Goal: Book appointment/travel/reservation

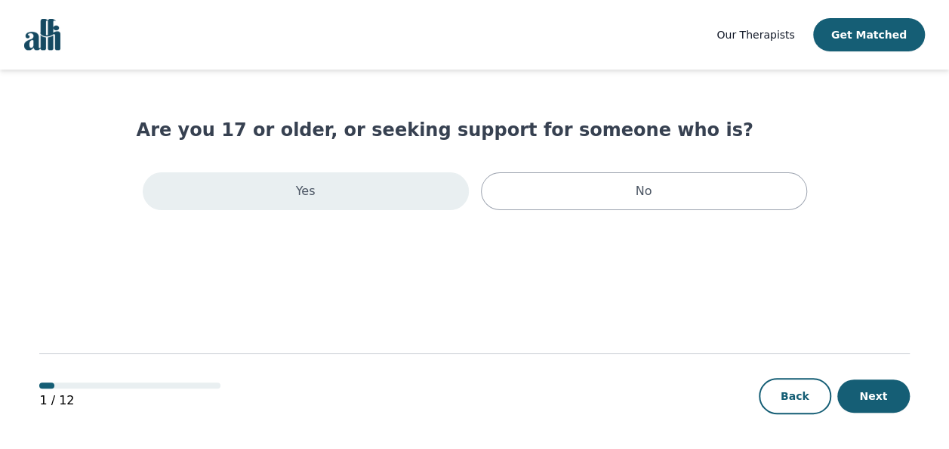
click at [391, 193] on div "Yes" at bounding box center [306, 191] width 326 height 38
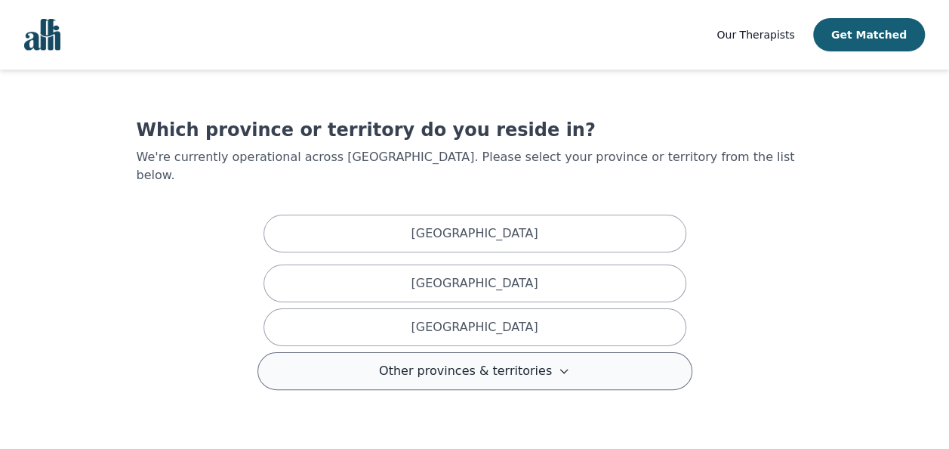
drag, startPoint x: 519, startPoint y: 356, endPoint x: 522, endPoint y: 340, distance: 16.1
click at [519, 362] on span "Other provinces & territories" at bounding box center [465, 371] width 173 height 18
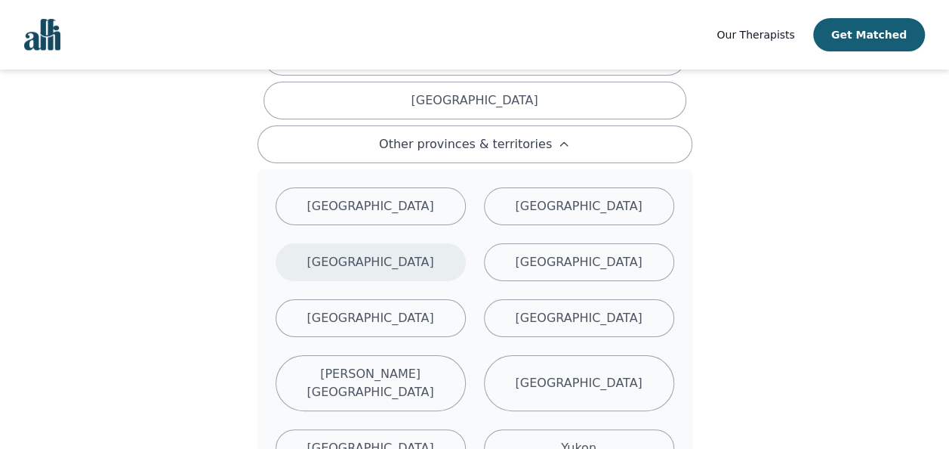
drag, startPoint x: 383, startPoint y: 294, endPoint x: 452, endPoint y: 258, distance: 77.3
click at [384, 309] on p "[GEOGRAPHIC_DATA]" at bounding box center [370, 318] width 127 height 18
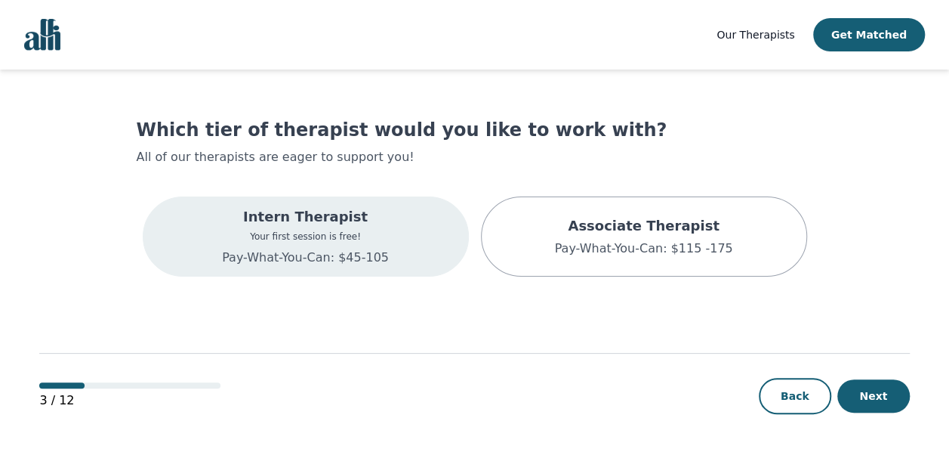
click at [375, 239] on p "Your first session is free!" at bounding box center [305, 236] width 167 height 12
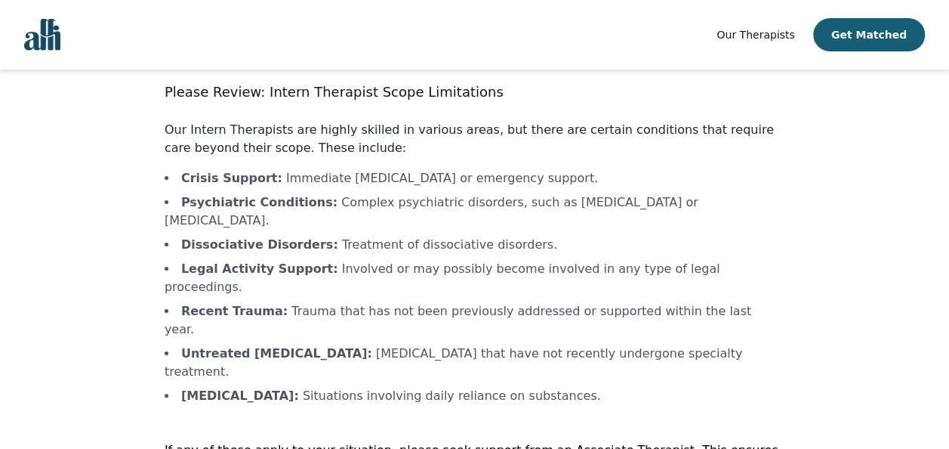
scroll to position [71, 0]
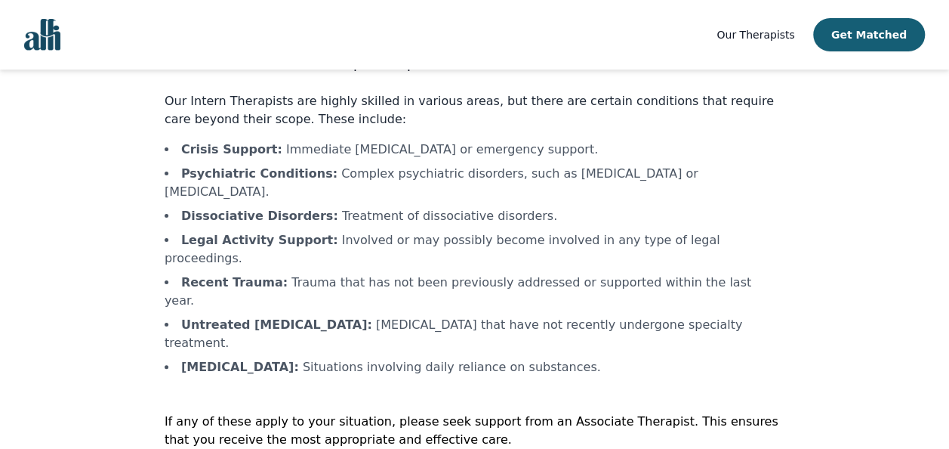
drag, startPoint x: 393, startPoint y: 433, endPoint x: 376, endPoint y: 326, distance: 107.9
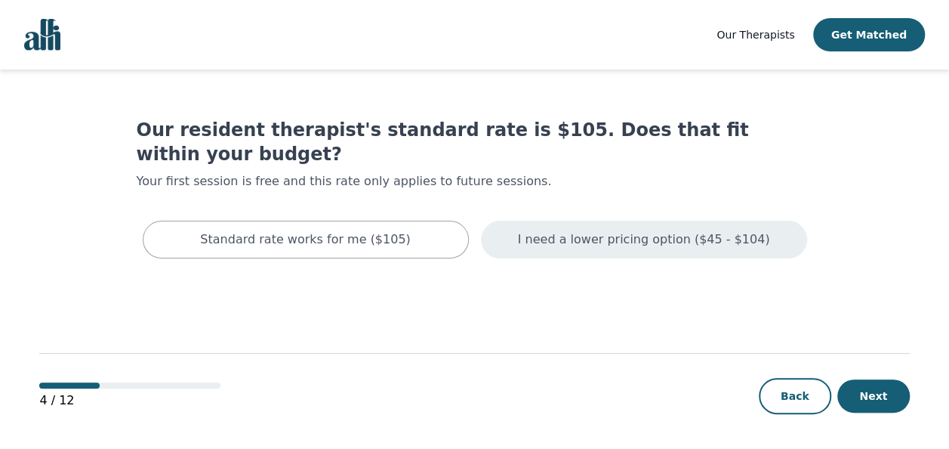
click at [628, 230] on p "I need a lower pricing option ($45 - $104)" at bounding box center [644, 239] width 252 height 18
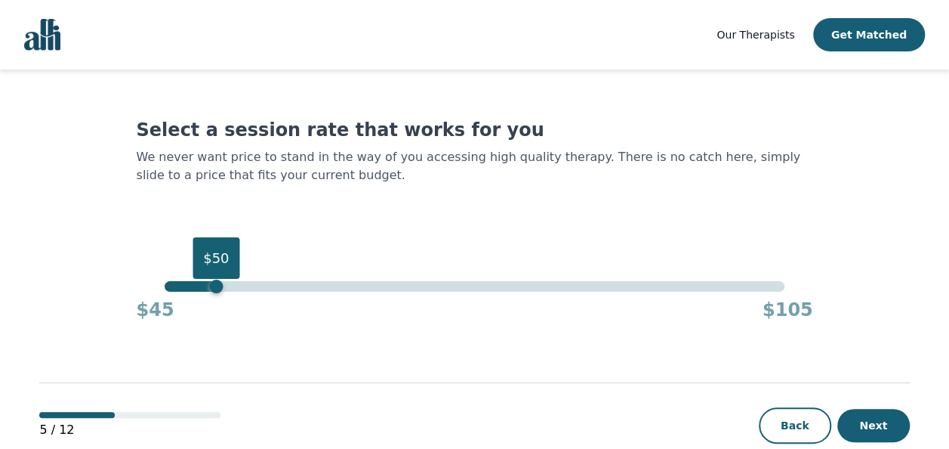
drag, startPoint x: 787, startPoint y: 288, endPoint x: 220, endPoint y: 285, distance: 567.0
click at [220, 285] on div "$50" at bounding box center [216, 286] width 14 height 14
drag, startPoint x: 881, startPoint y: 421, endPoint x: 672, endPoint y: 248, distance: 271.8
click at [881, 421] on button "Next" at bounding box center [873, 424] width 72 height 33
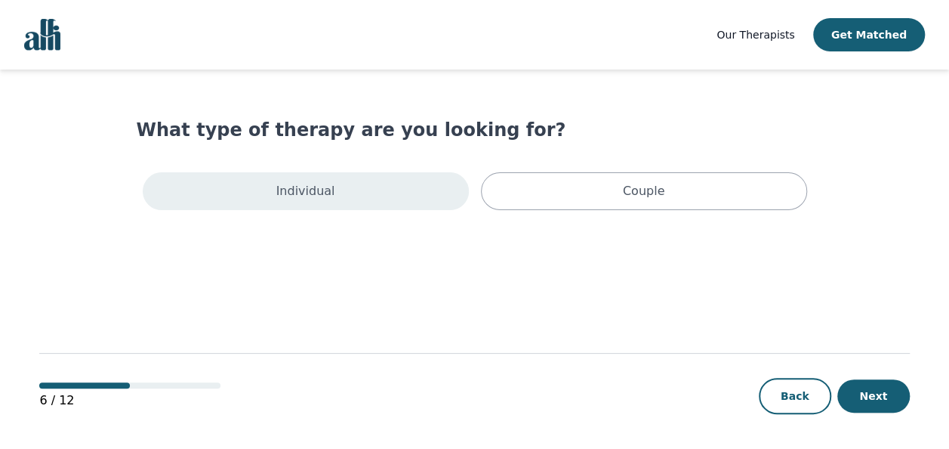
click at [328, 192] on p "Individual" at bounding box center [305, 191] width 59 height 18
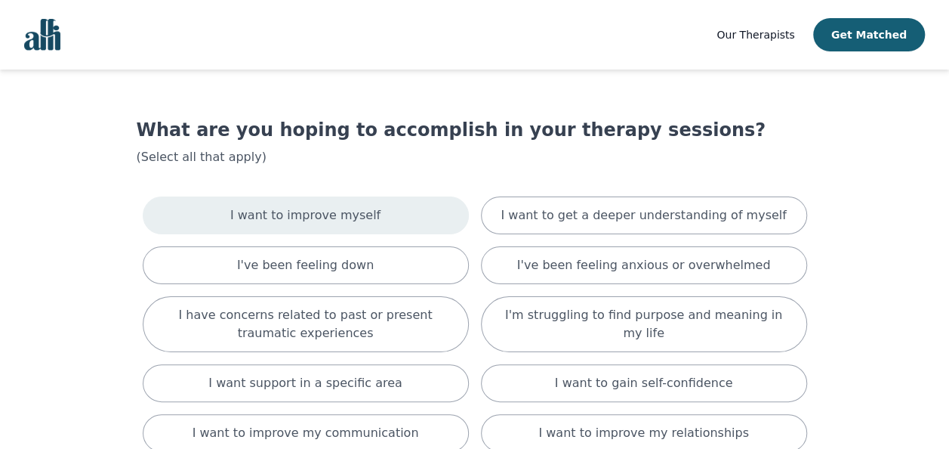
click at [379, 219] on div "I want to improve myself" at bounding box center [306, 215] width 326 height 38
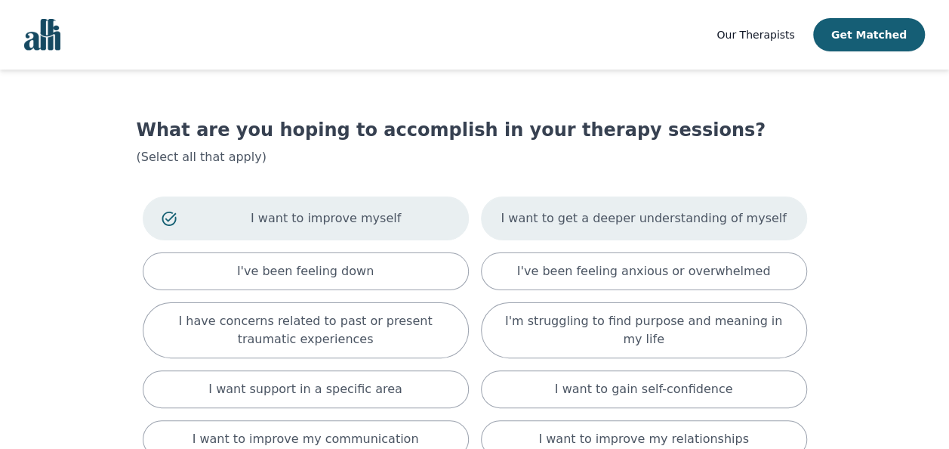
click at [625, 225] on p "I want to get a deeper understanding of myself" at bounding box center [643, 218] width 285 height 18
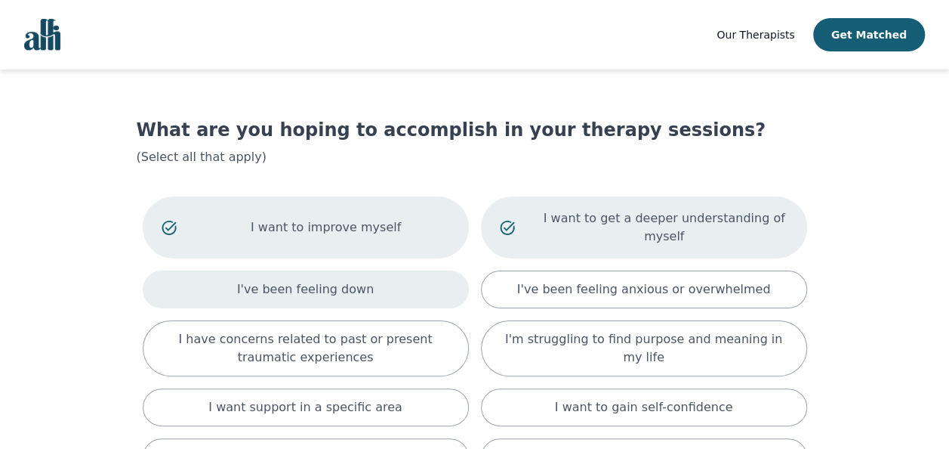
drag, startPoint x: 341, startPoint y: 272, endPoint x: 530, endPoint y: 279, distance: 189.6
click at [341, 280] on p "I've been feeling down" at bounding box center [305, 289] width 137 height 18
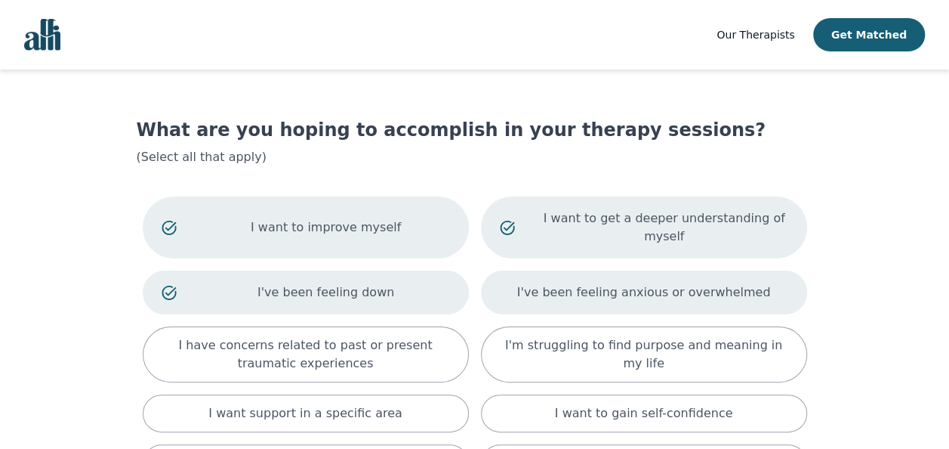
click at [624, 283] on p "I've been feeling anxious or overwhelmed" at bounding box center [644, 292] width 254 height 18
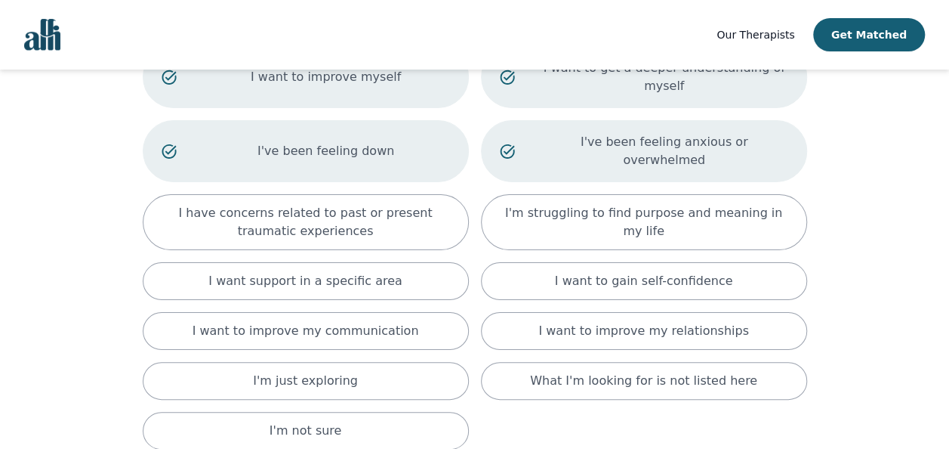
scroll to position [151, 0]
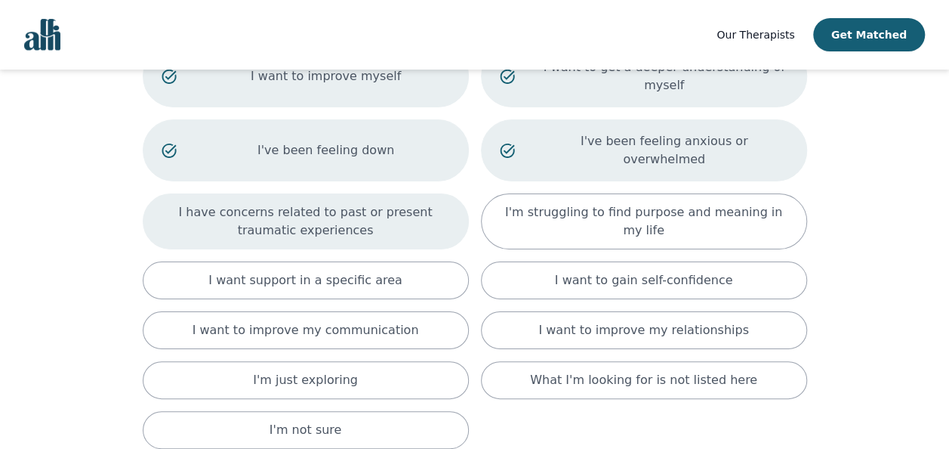
click at [350, 203] on p "I have concerns related to past or present traumatic experiences" at bounding box center [306, 221] width 288 height 36
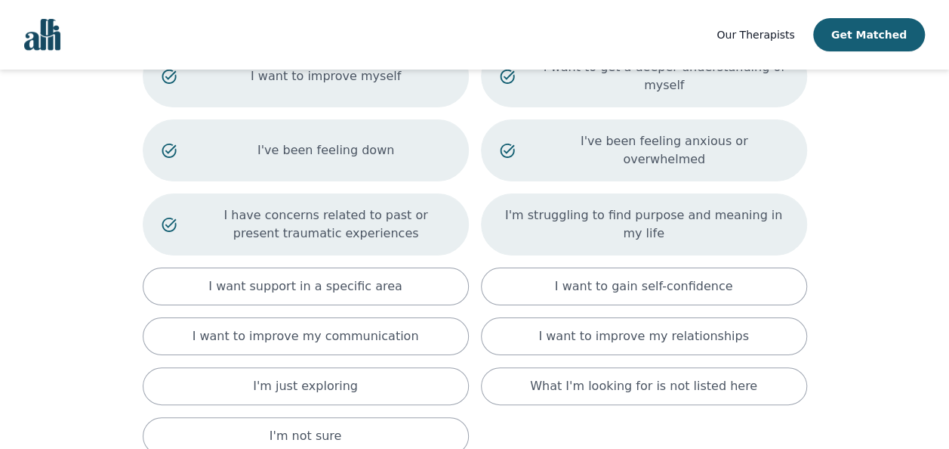
click at [655, 204] on div "I'm struggling to find purpose and meaning in my life" at bounding box center [644, 224] width 326 height 62
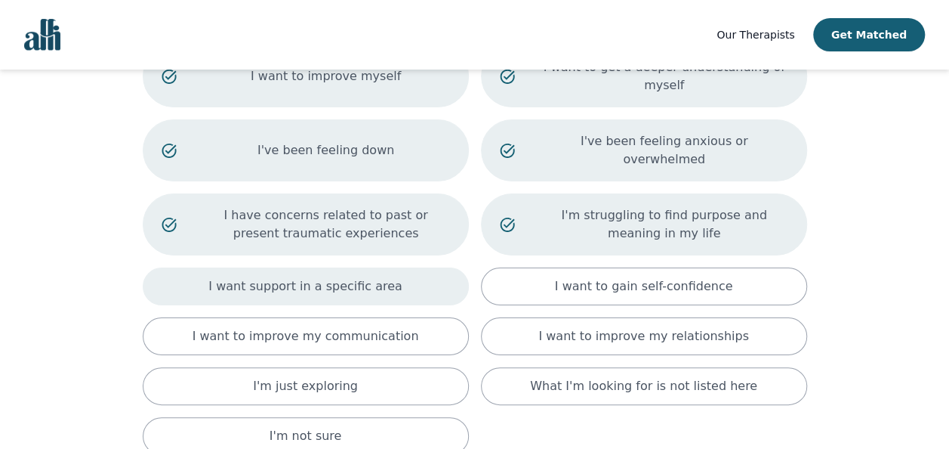
click at [385, 267] on div "I want support in a specific area" at bounding box center [306, 286] width 326 height 38
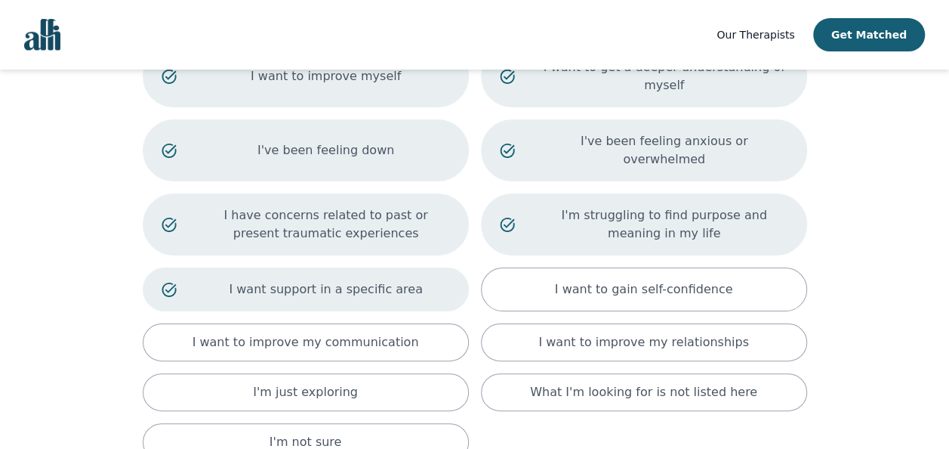
click at [385, 280] on p "I want support in a specific area" at bounding box center [326, 289] width 248 height 18
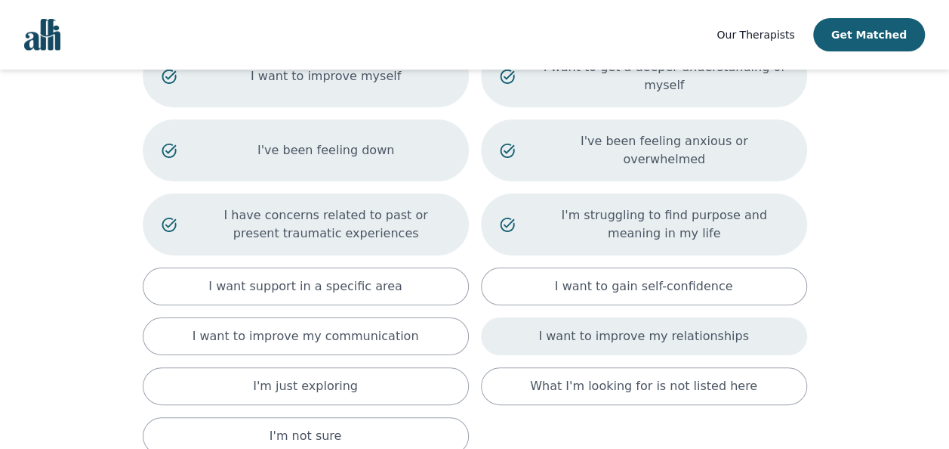
click at [590, 327] on p "I want to improve my relationships" at bounding box center [643, 336] width 210 height 18
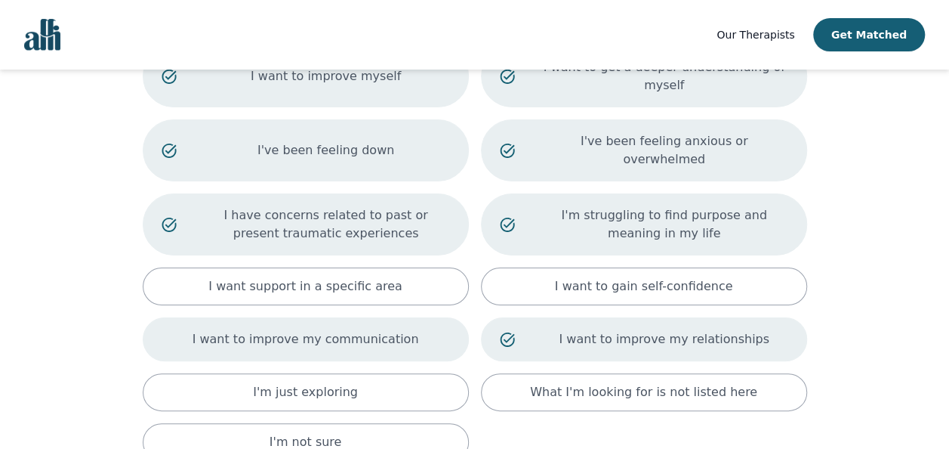
click at [344, 330] on p "I want to improve my communication" at bounding box center [306, 339] width 227 height 18
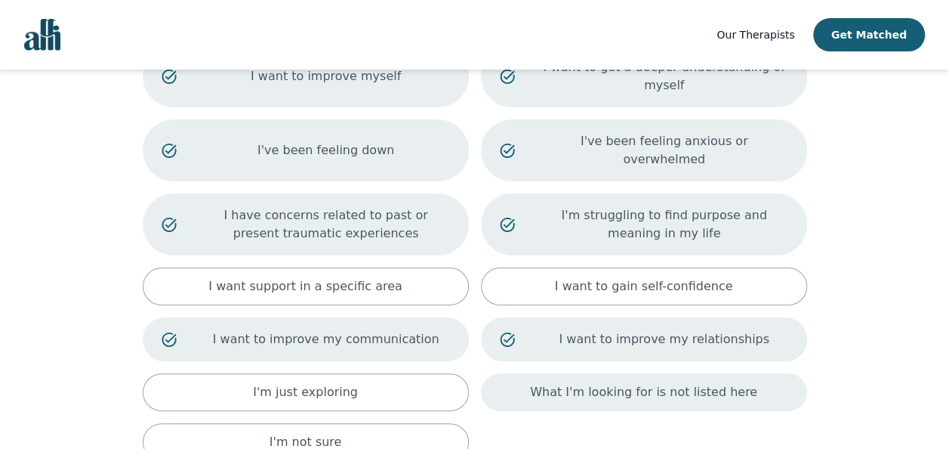
click at [657, 383] on p "What I'm looking for is not listed here" at bounding box center [643, 392] width 227 height 18
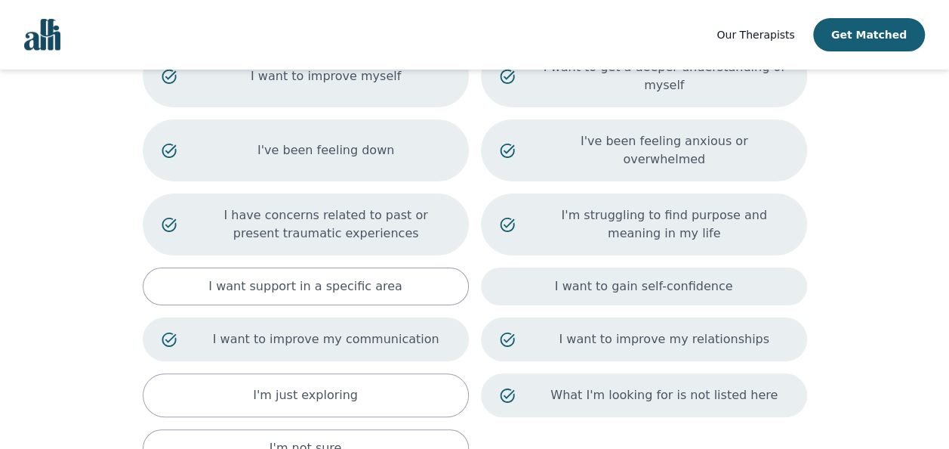
click at [637, 277] on p "I want to gain self-confidence" at bounding box center [644, 286] width 178 height 18
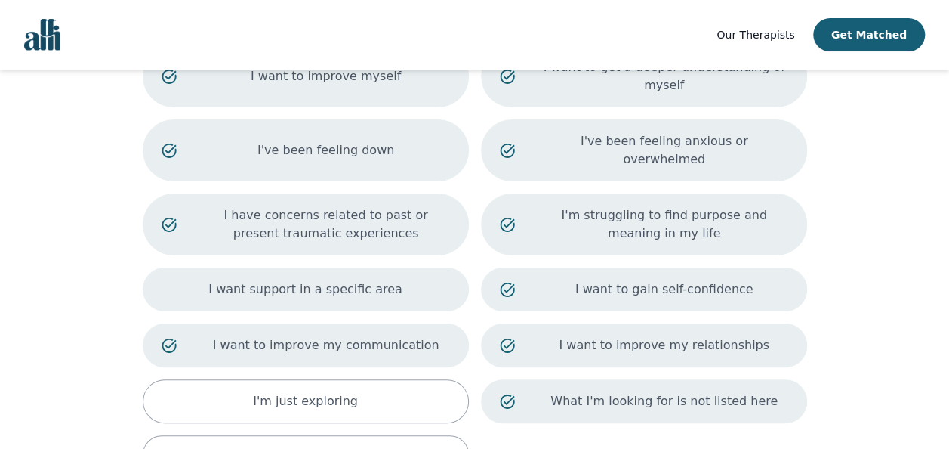
click at [340, 280] on p "I want support in a specific area" at bounding box center [305, 289] width 194 height 18
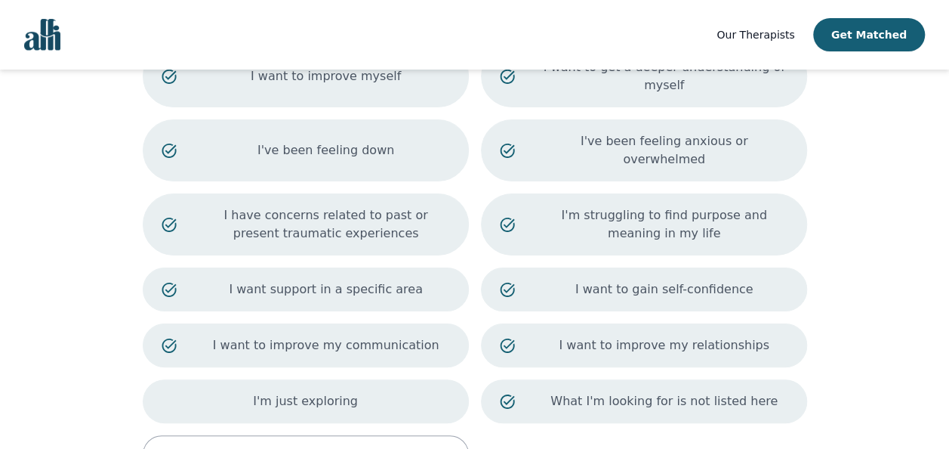
drag, startPoint x: 380, startPoint y: 365, endPoint x: 381, endPoint y: 350, distance: 15.1
click at [380, 379] on div "I'm just exploring" at bounding box center [306, 401] width 326 height 44
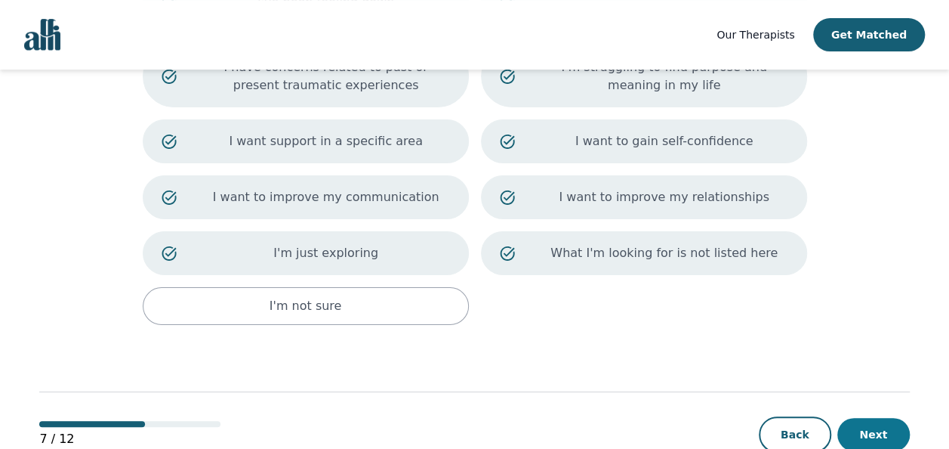
click at [878, 418] on button "Next" at bounding box center [873, 434] width 72 height 33
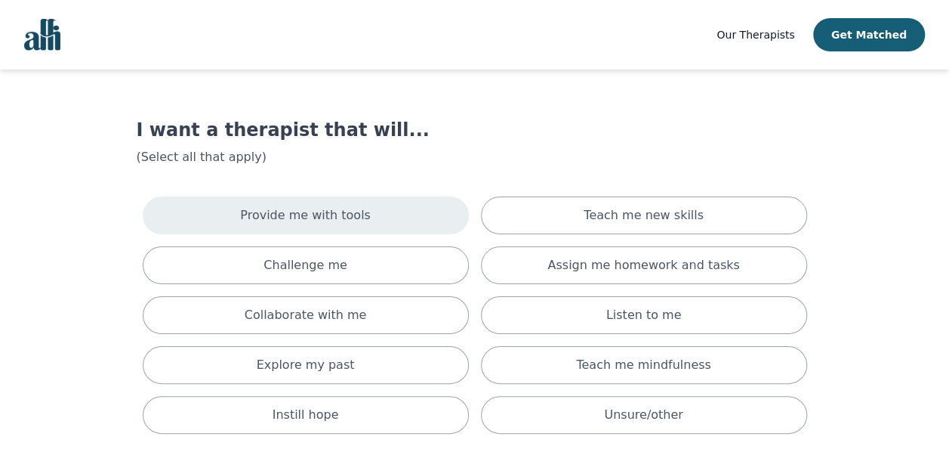
click at [365, 210] on div "Provide me with tools" at bounding box center [306, 215] width 326 height 38
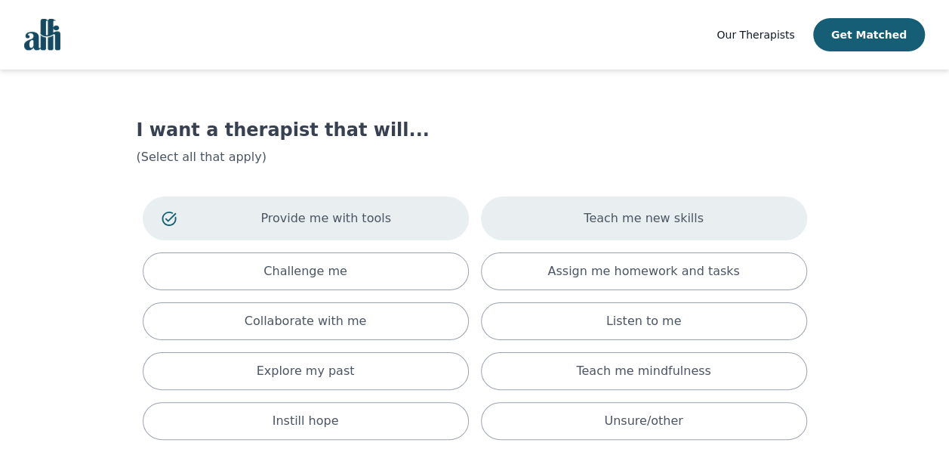
click at [669, 213] on p "Teach me new skills" at bounding box center [644, 218] width 120 height 18
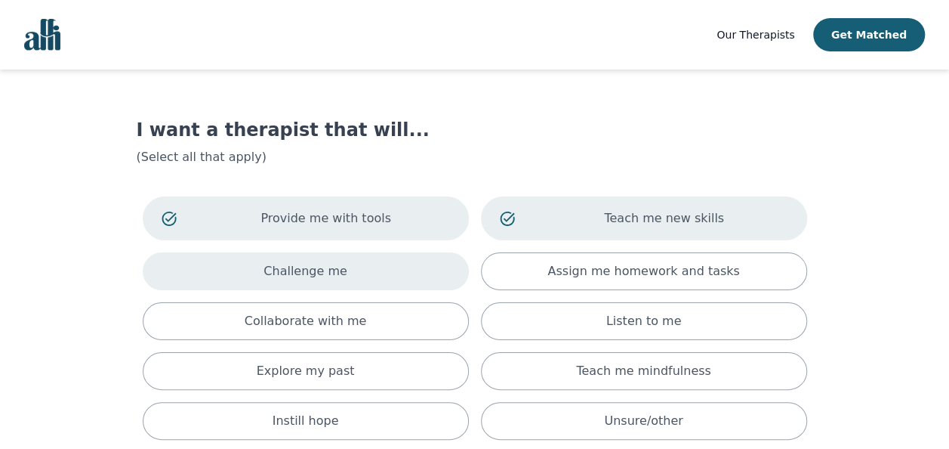
click at [378, 272] on div "Challenge me" at bounding box center [306, 271] width 326 height 38
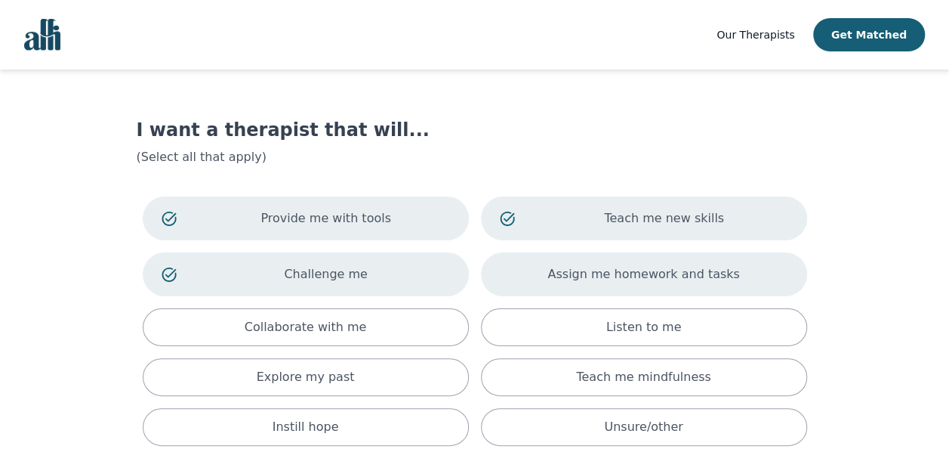
click at [664, 268] on p "Assign me homework and tasks" at bounding box center [643, 274] width 192 height 18
click at [615, 275] on p "Assign me homework and tasks" at bounding box center [665, 274] width 248 height 18
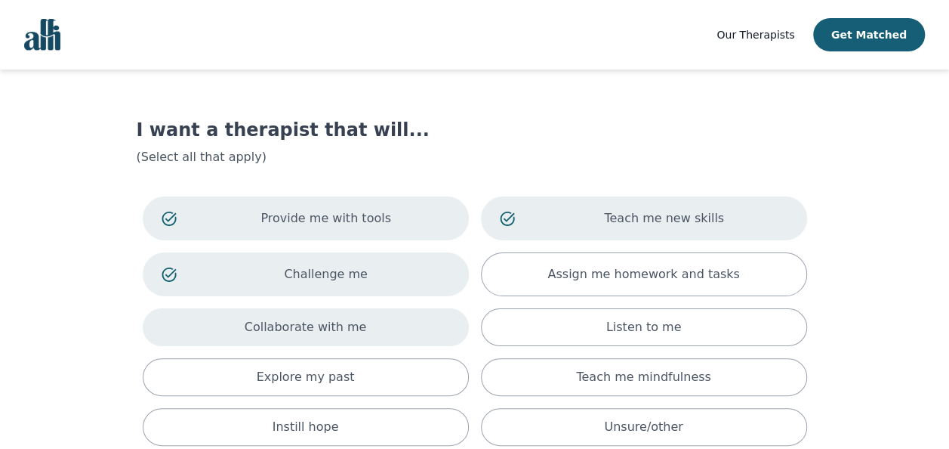
click at [384, 332] on div "Collaborate with me" at bounding box center [306, 327] width 326 height 38
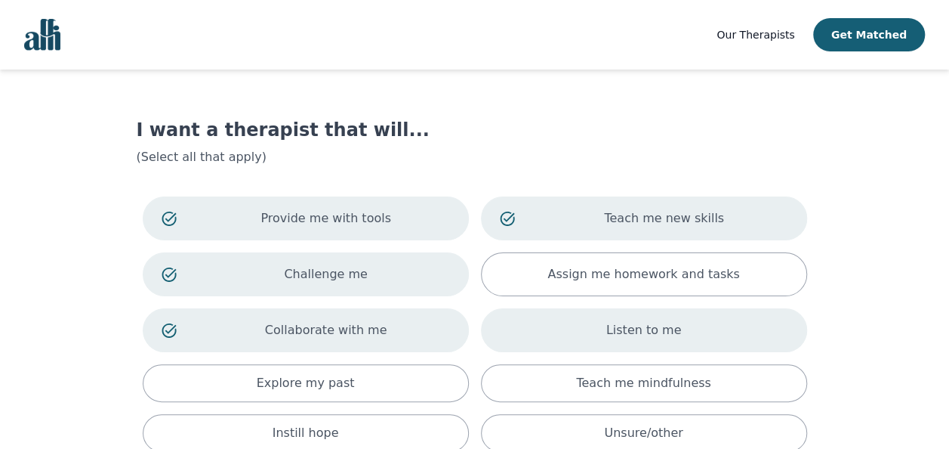
click at [655, 338] on div "Listen to me" at bounding box center [644, 330] width 326 height 44
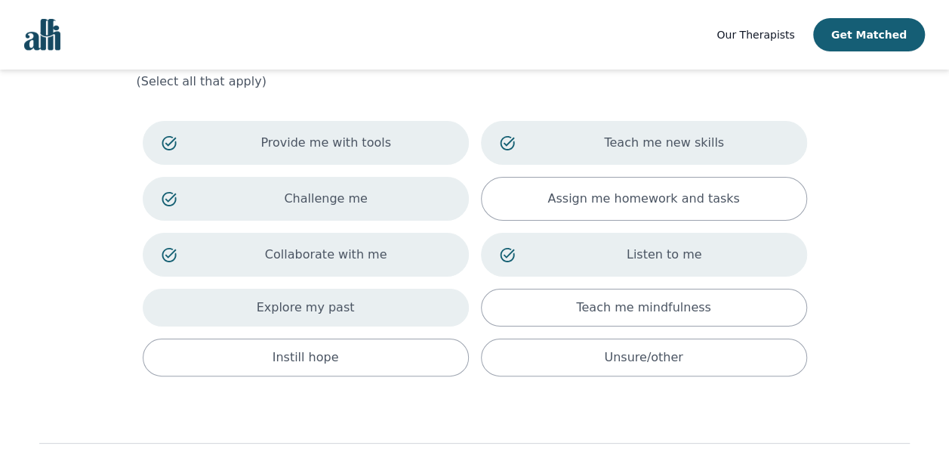
click at [408, 302] on div "Explore my past" at bounding box center [306, 307] width 326 height 38
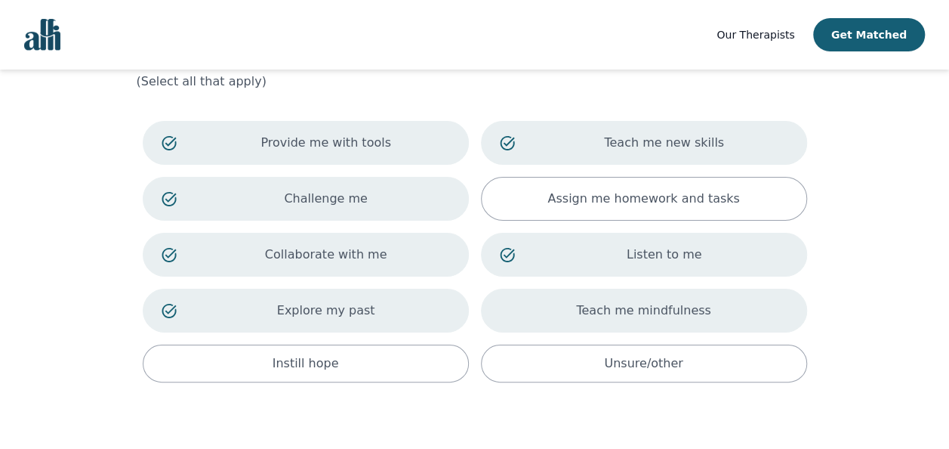
click at [748, 318] on div "Teach me mindfulness" at bounding box center [644, 310] width 326 height 44
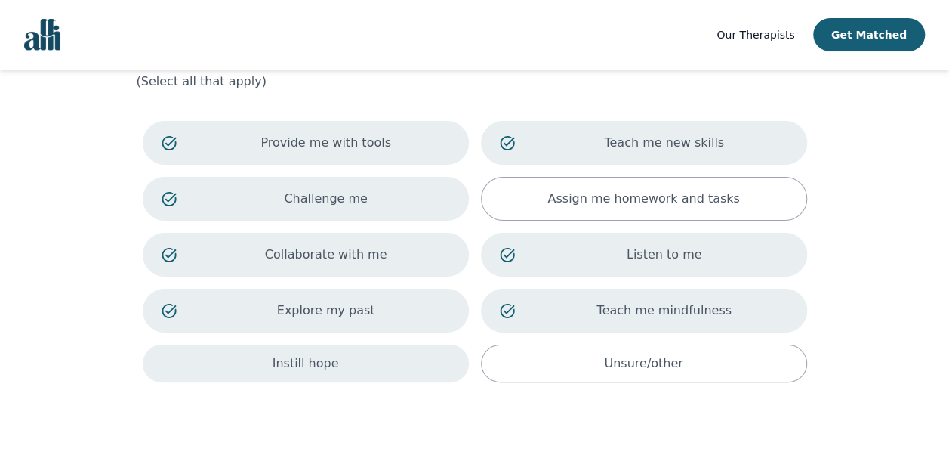
click at [400, 369] on div "Instill hope" at bounding box center [306, 363] width 326 height 38
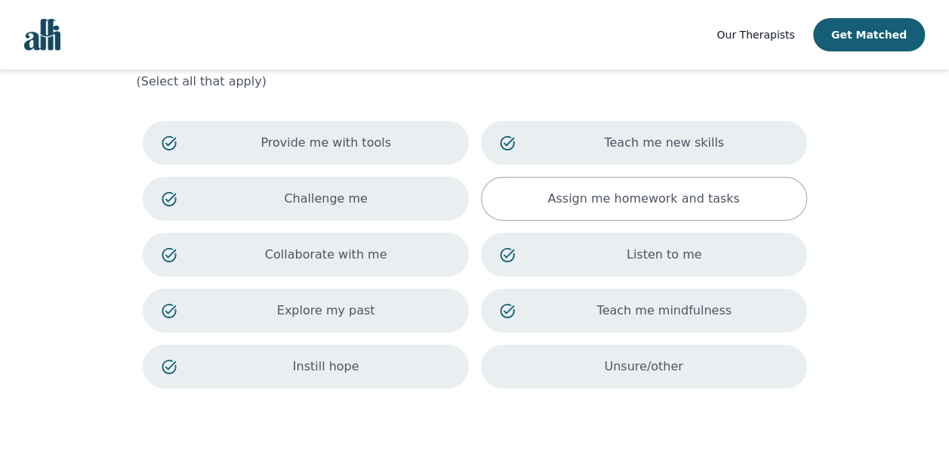
click at [713, 365] on div "Unsure/other" at bounding box center [644, 366] width 326 height 44
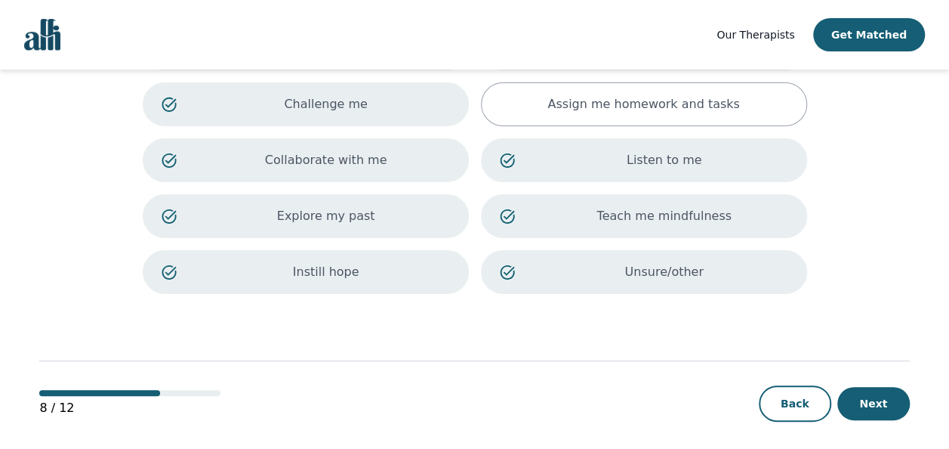
scroll to position [177, 0]
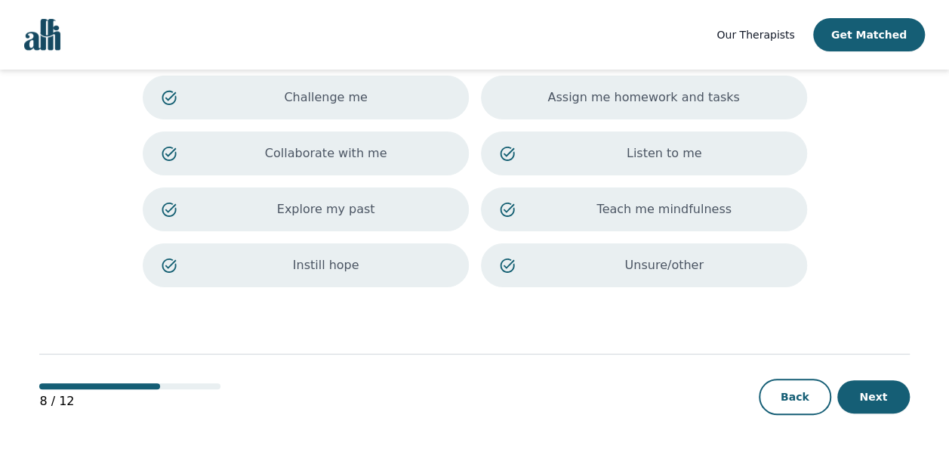
click at [654, 97] on p "Assign me homework and tasks" at bounding box center [643, 97] width 192 height 18
click at [882, 390] on button "Next" at bounding box center [873, 396] width 72 height 33
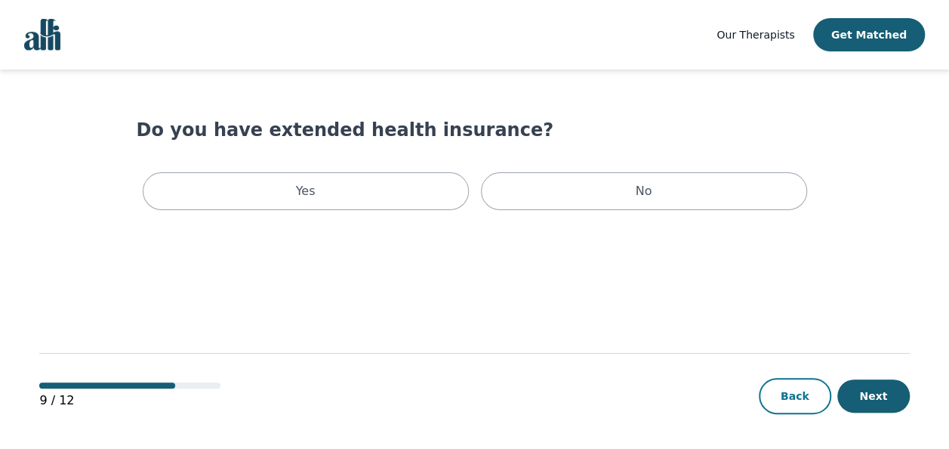
click at [803, 400] on button "Back" at bounding box center [795, 396] width 72 height 36
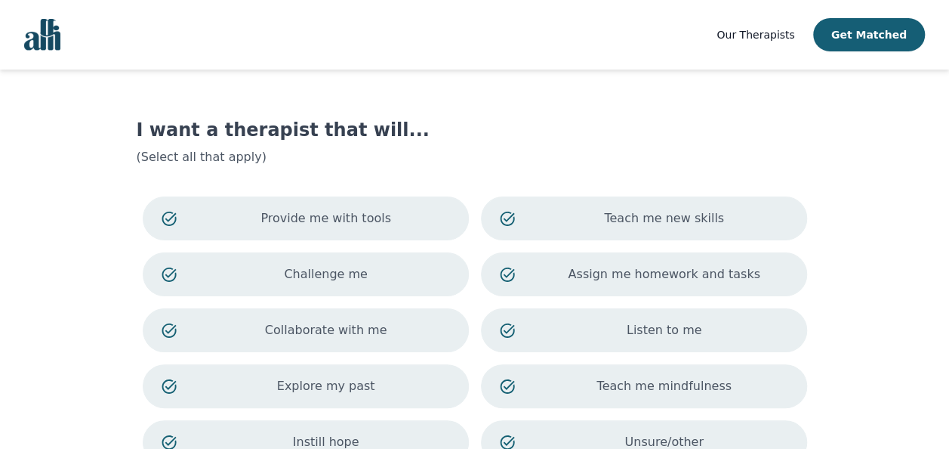
click at [646, 277] on p "Assign me homework and tasks" at bounding box center [665, 274] width 248 height 18
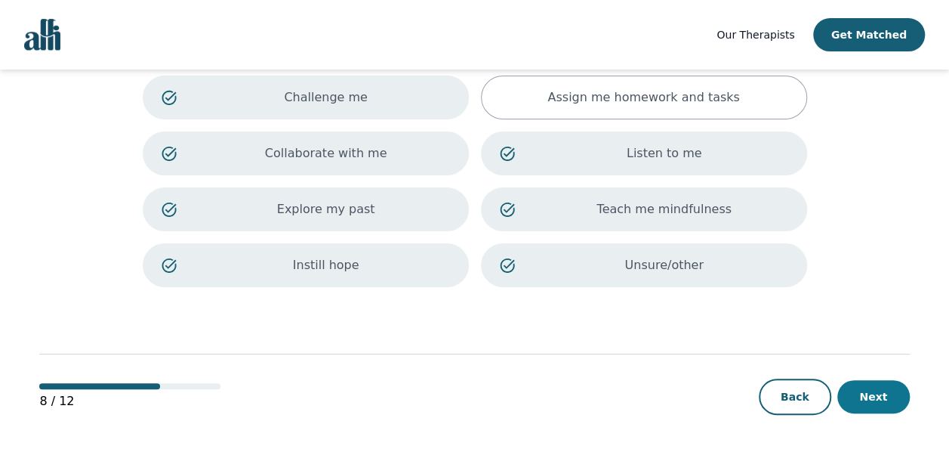
click at [887, 400] on button "Next" at bounding box center [873, 396] width 72 height 33
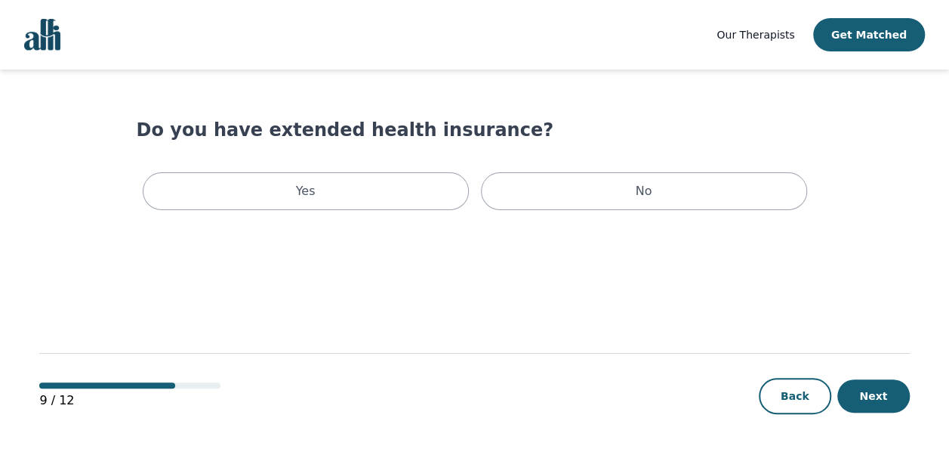
drag, startPoint x: 386, startPoint y: 193, endPoint x: 731, endPoint y: 272, distance: 353.9
click at [386, 193] on div "Yes" at bounding box center [306, 191] width 326 height 38
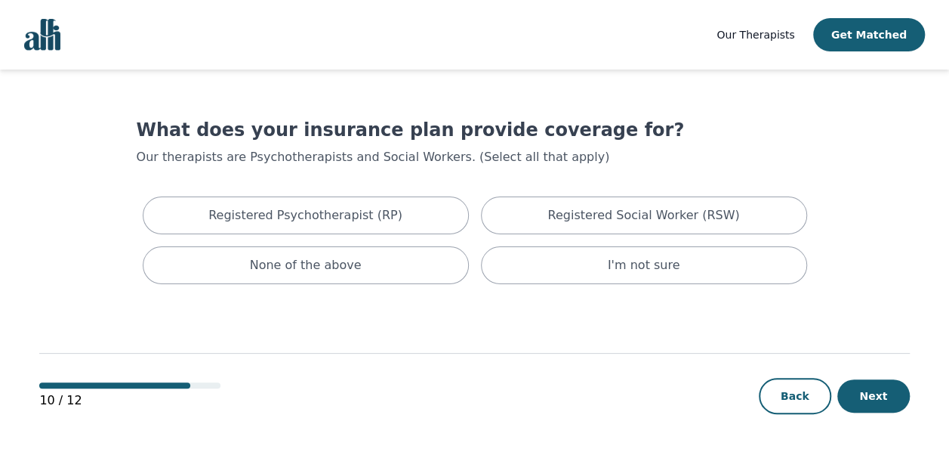
drag, startPoint x: 886, startPoint y: 406, endPoint x: 564, endPoint y: 364, distance: 325.2
click at [572, 367] on div "10 / 12 Back Next" at bounding box center [474, 371] width 870 height 158
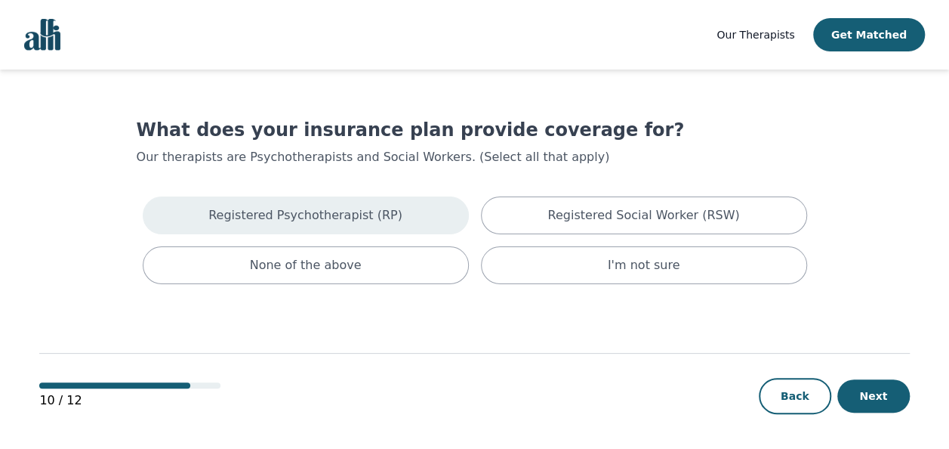
click at [383, 217] on p "Registered Psychotherapist (RP)" at bounding box center [305, 215] width 194 height 18
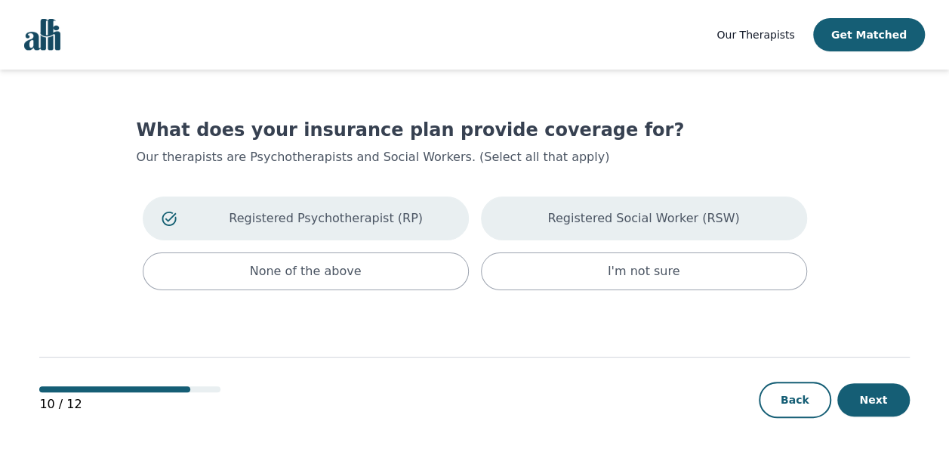
click at [644, 230] on div "Registered Social Worker (RSW)" at bounding box center [644, 218] width 326 height 44
click at [883, 398] on button "Next" at bounding box center [873, 399] width 72 height 33
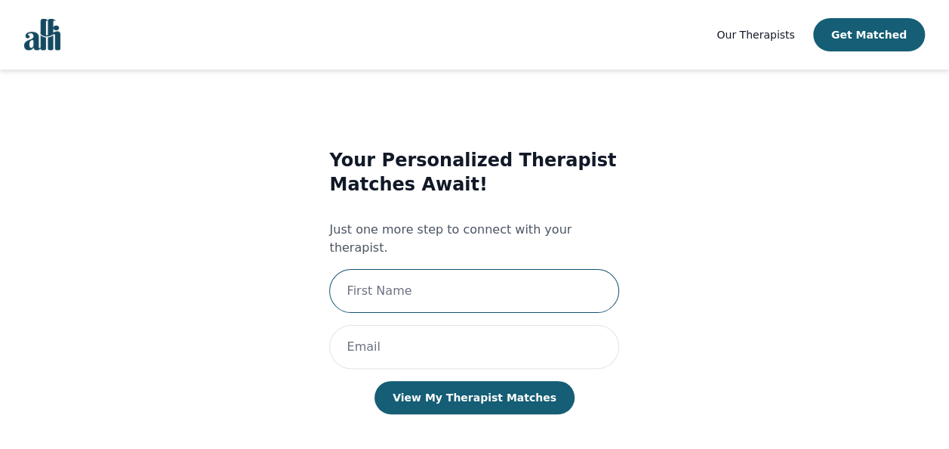
click at [423, 279] on input "text" at bounding box center [474, 291] width 290 height 44
type input "Ganesh"
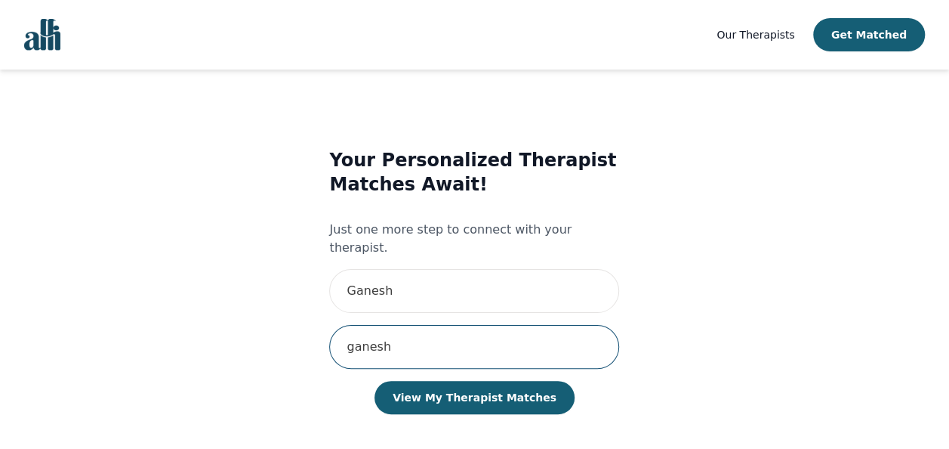
type input "[EMAIL_ADDRESS][DOMAIN_NAME]"
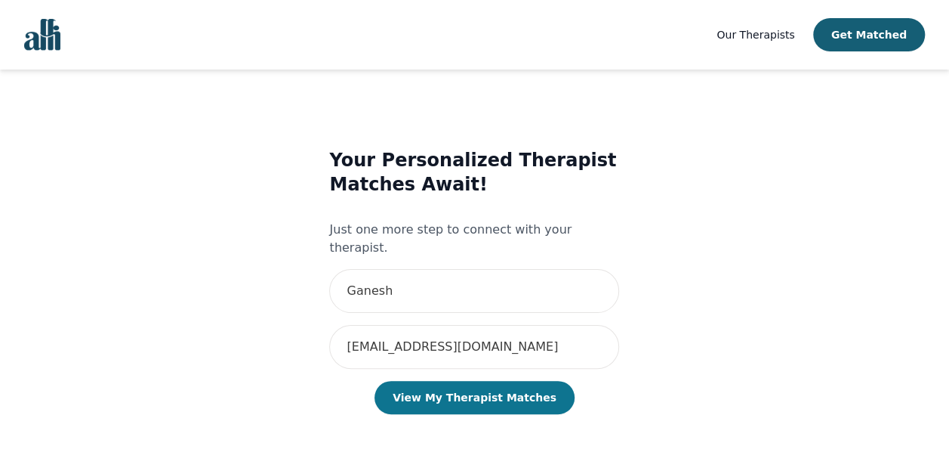
click at [499, 381] on button "View My Therapist Matches" at bounding box center [475, 397] width 200 height 33
